Goal: Information Seeking & Learning: Learn about a topic

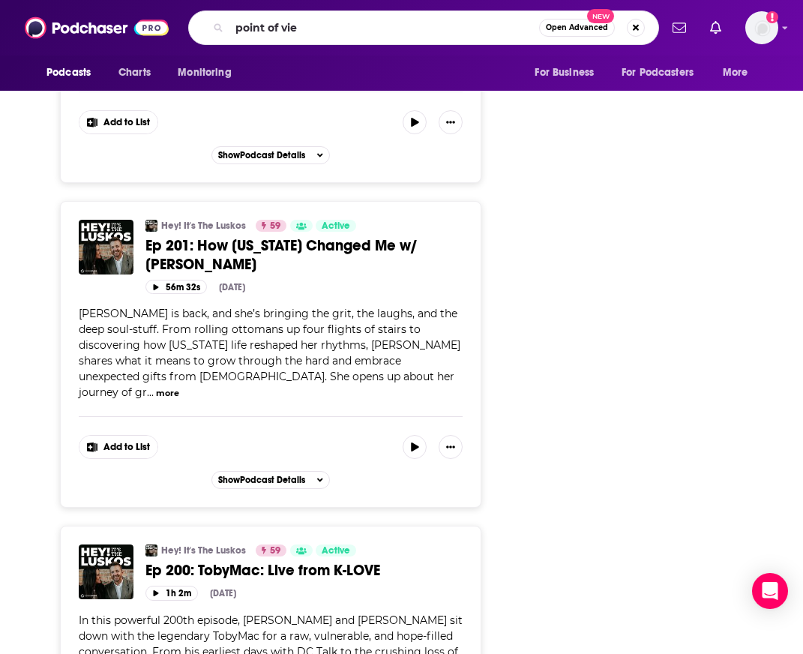
type input "point of view"
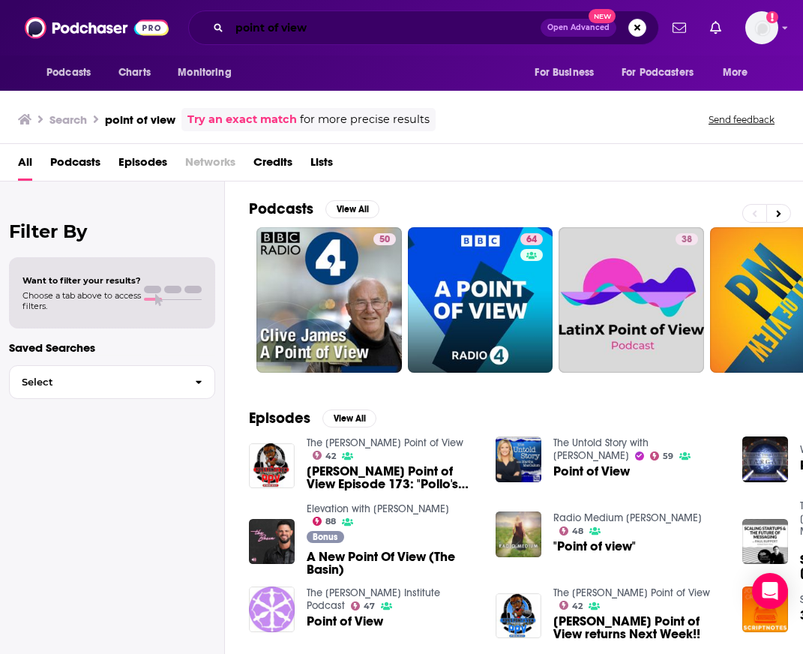
click at [338, 34] on input "point of view" at bounding box center [384, 28] width 311 height 24
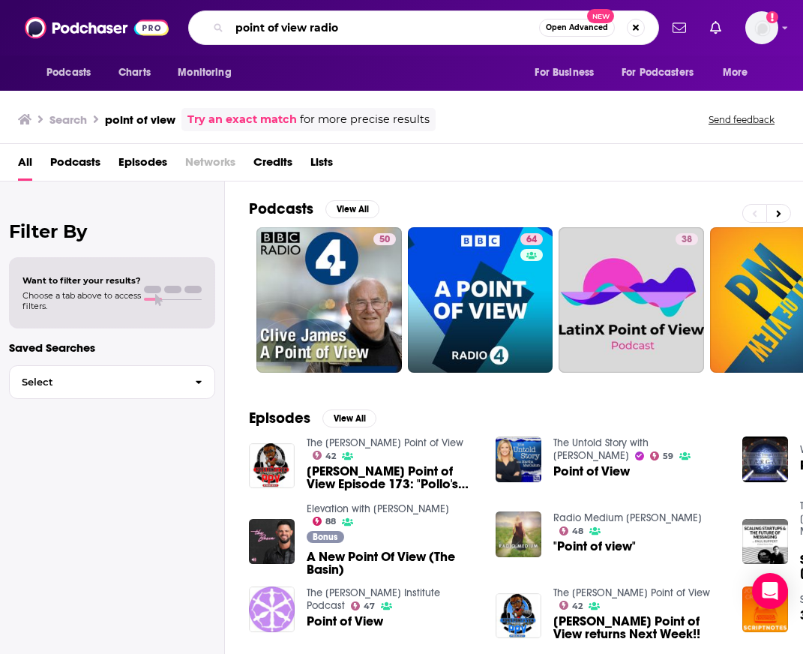
type input "point of view radio"
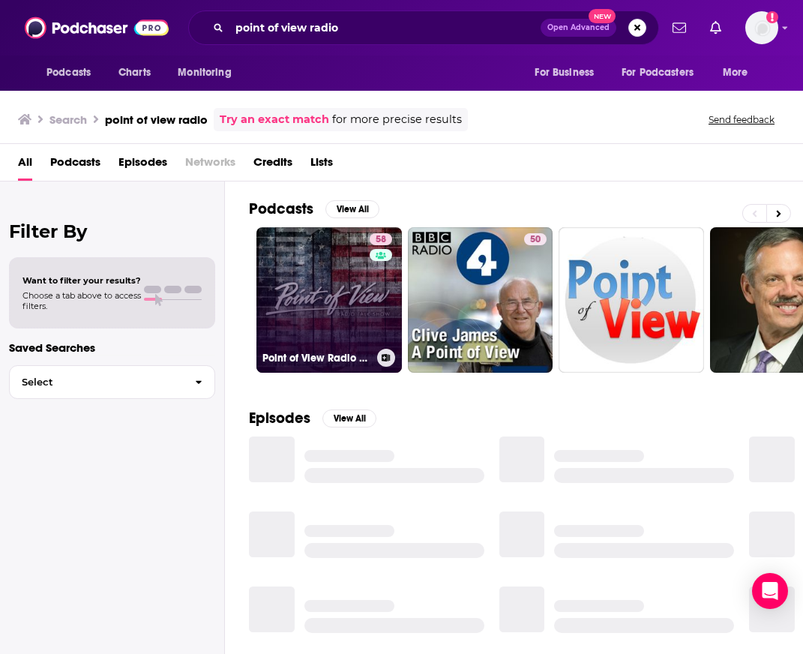
click at [357, 289] on link "58 Point of View Radio Talk Show" at bounding box center [328, 299] width 145 height 145
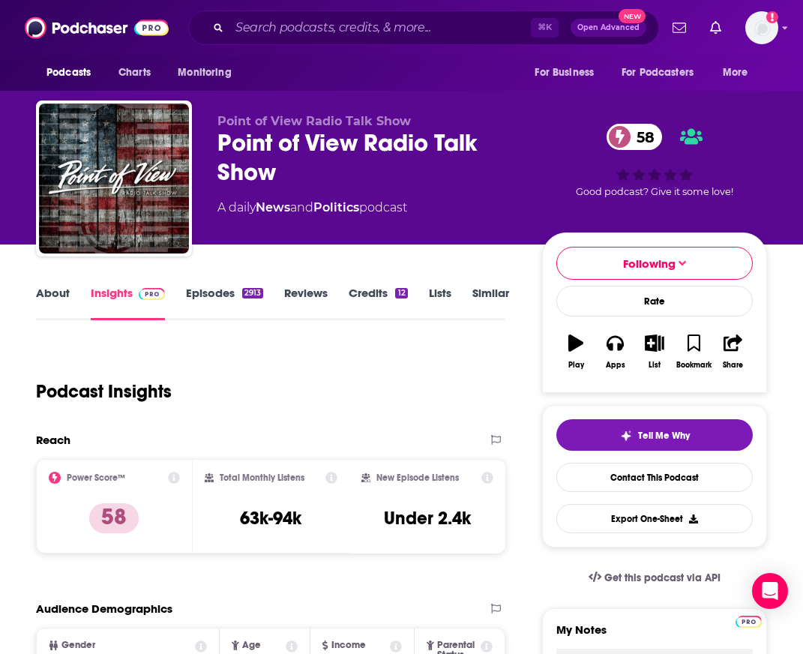
click at [55, 292] on link "About" at bounding box center [53, 303] width 34 height 34
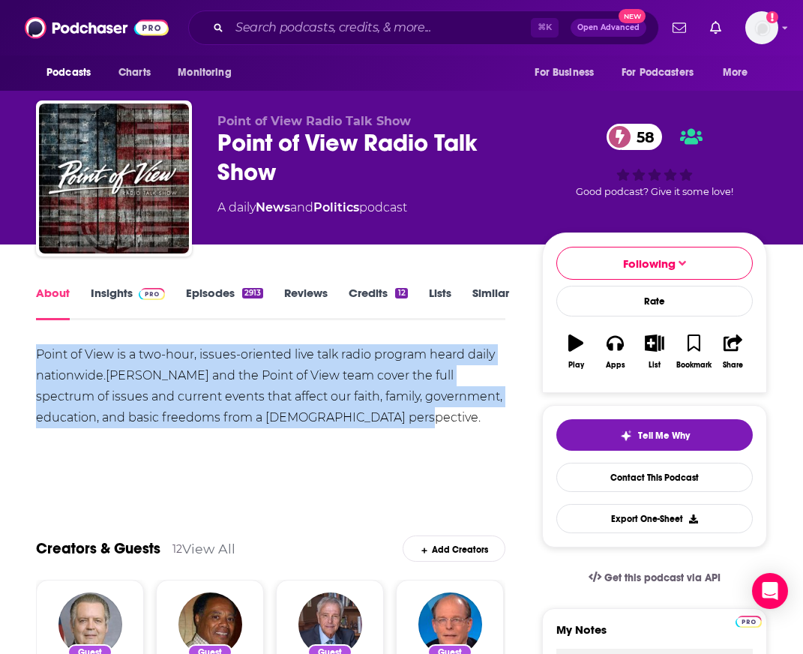
drag, startPoint x: 419, startPoint y: 424, endPoint x: 0, endPoint y: 359, distance: 424.1
copy div "Point of View is a two-hour, issues-oriented live talk radio program heard dail…"
click at [121, 298] on link "Insights" at bounding box center [128, 303] width 74 height 34
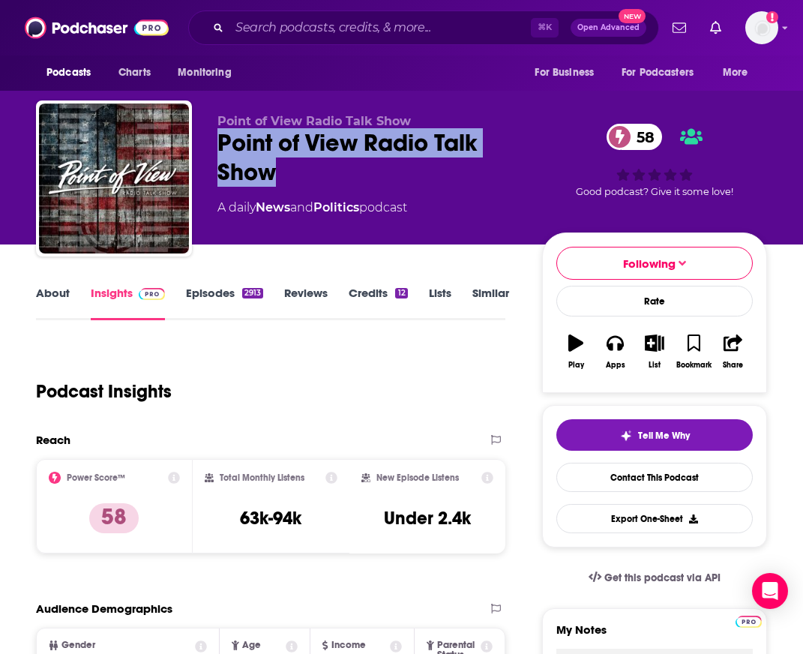
drag, startPoint x: 220, startPoint y: 140, endPoint x: 307, endPoint y: 174, distance: 94.0
click at [307, 174] on div "Point of View Radio Talk Show 58" at bounding box center [367, 157] width 301 height 58
copy h2 "Point of View Radio Talk Show"
